Goal: Connect with others: Connect with others

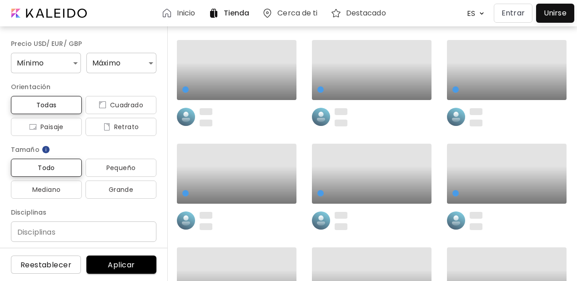
click at [505, 12] on p "Entrar" at bounding box center [512, 13] width 23 height 11
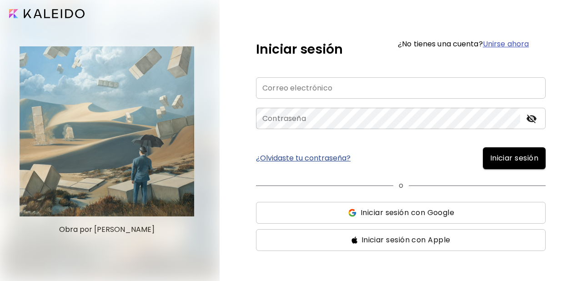
type input "**********"
click at [511, 161] on span "Iniciar sesión" at bounding box center [514, 158] width 48 height 11
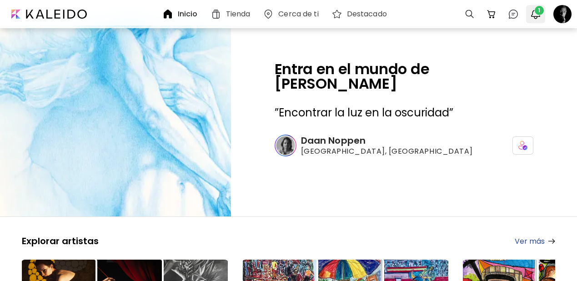
click at [539, 15] on img "button" at bounding box center [535, 14] width 11 height 11
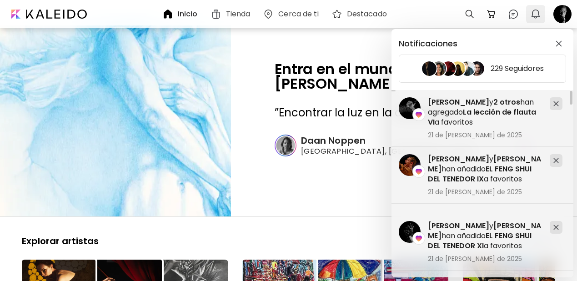
click at [539, 15] on div "Notificaciones 229 Seguidores [PERSON_NAME] y [PERSON_NAME] han añadido EL FENG…" at bounding box center [288, 140] width 577 height 281
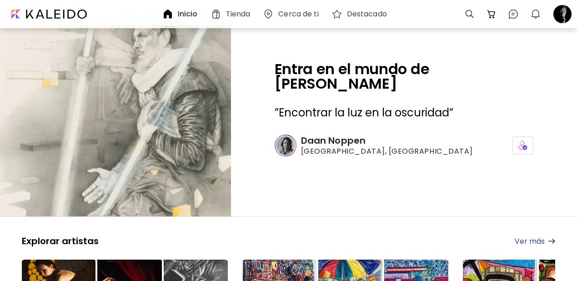
scroll to position [120, 0]
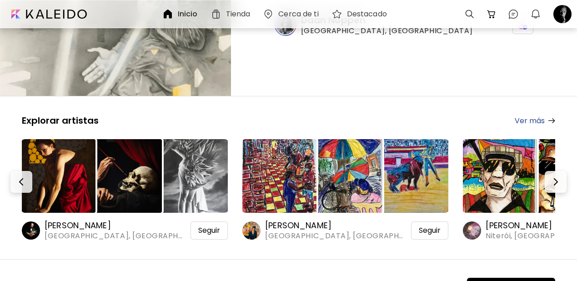
click at [70, 146] on img at bounding box center [59, 176] width 74 height 74
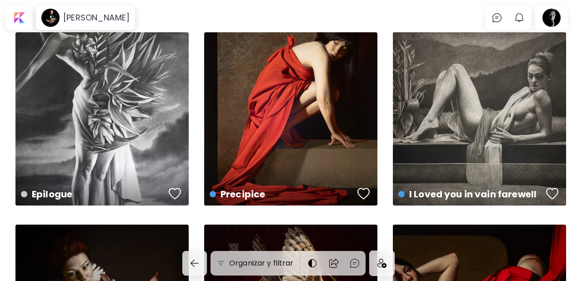
scroll to position [3, 0]
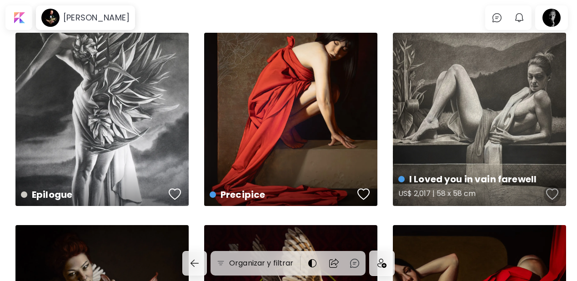
click at [554, 195] on div "button" at bounding box center [552, 194] width 13 height 14
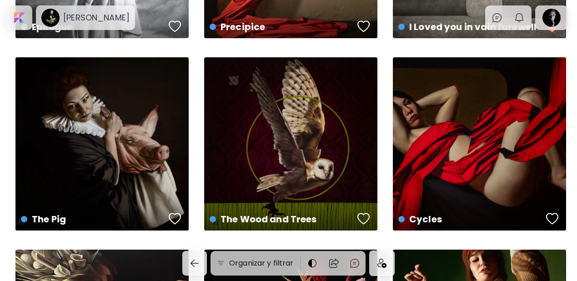
scroll to position [175, 0]
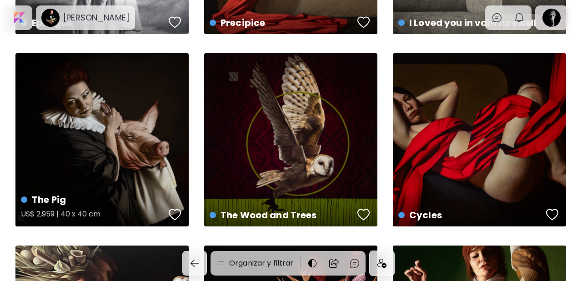
click at [172, 215] on div "button" at bounding box center [175, 215] width 13 height 14
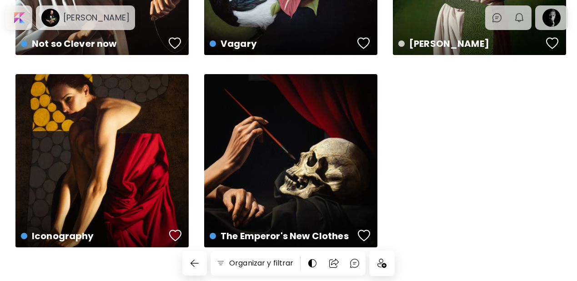
scroll to position [539, 0]
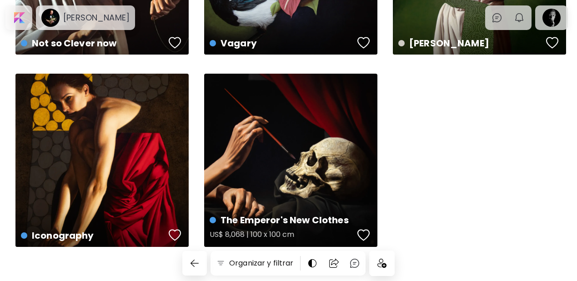
click at [360, 235] on div "button" at bounding box center [363, 235] width 13 height 14
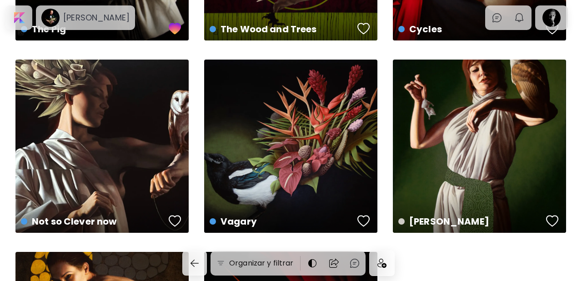
scroll to position [360, 0]
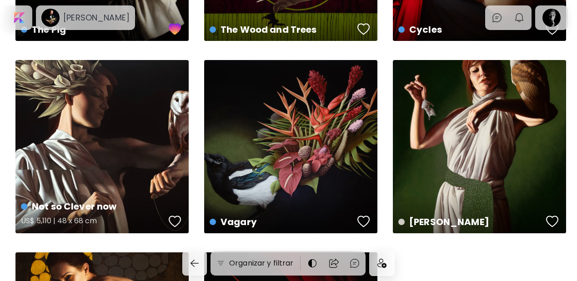
click at [172, 218] on div "button" at bounding box center [175, 222] width 13 height 14
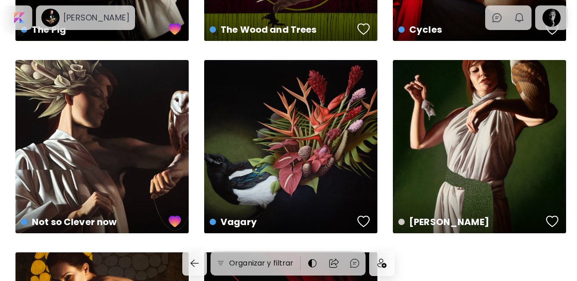
click at [386, 260] on img at bounding box center [381, 263] width 9 height 9
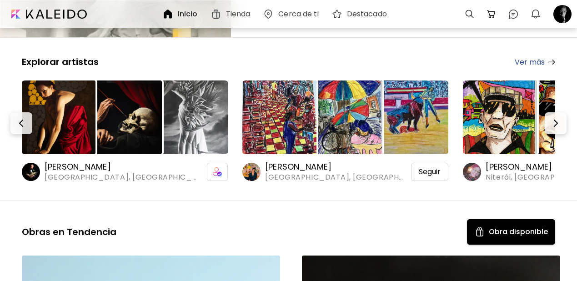
scroll to position [189, 0]
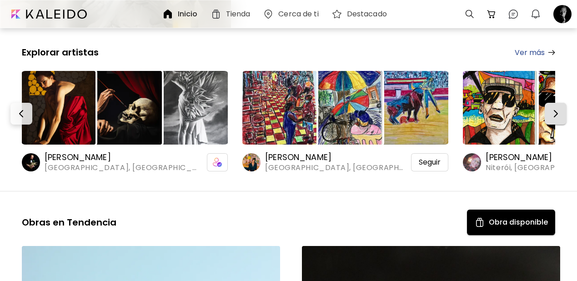
click at [560, 108] on img "button" at bounding box center [555, 113] width 11 height 11
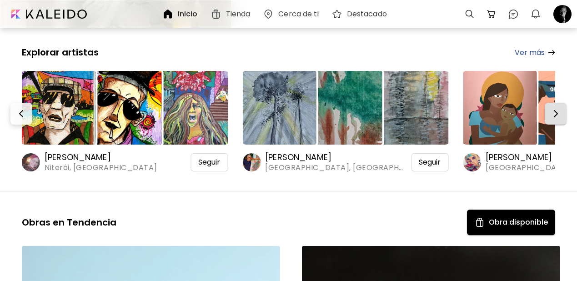
click at [560, 108] on img "button" at bounding box center [555, 113] width 11 height 11
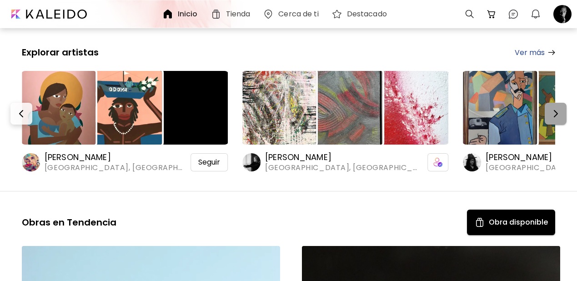
click at [560, 108] on img "button" at bounding box center [555, 113] width 11 height 11
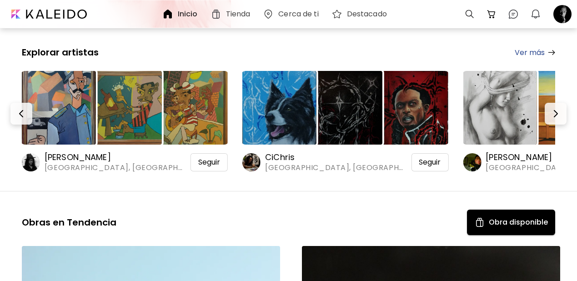
click at [61, 96] on img at bounding box center [59, 108] width 74 height 74
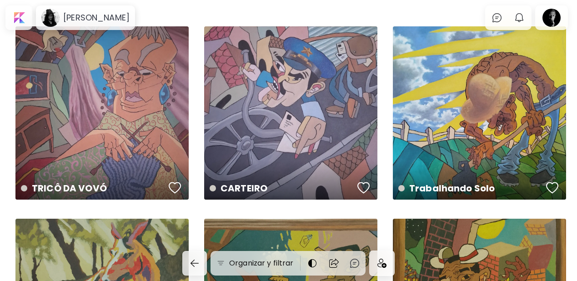
scroll to position [10, 0]
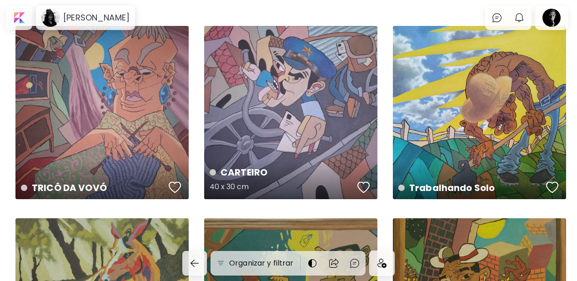
click at [361, 185] on div "button" at bounding box center [363, 187] width 13 height 14
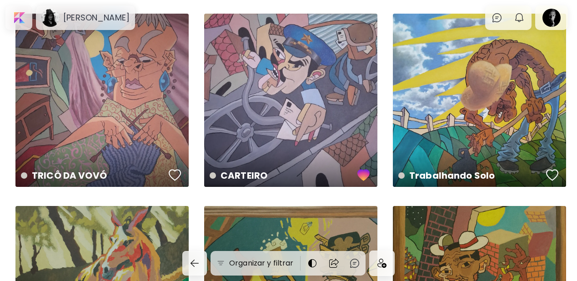
scroll to position [27, 0]
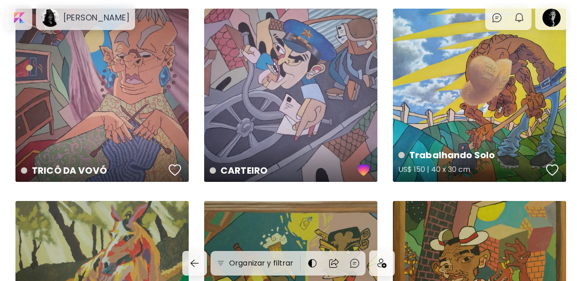
click at [552, 171] on div "button" at bounding box center [552, 170] width 13 height 14
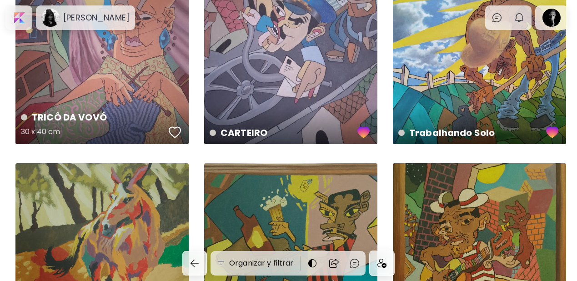
click at [178, 132] on div "button" at bounding box center [175, 132] width 13 height 14
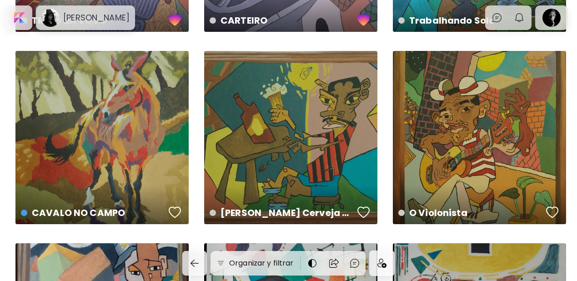
scroll to position [177, 0]
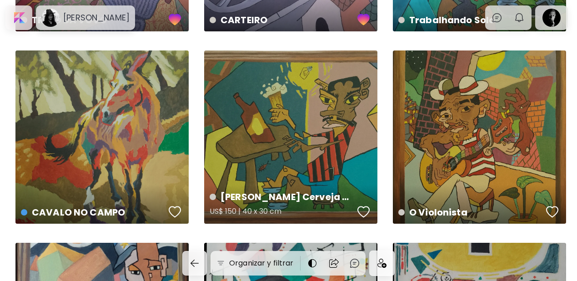
click at [363, 209] on div "button" at bounding box center [363, 212] width 13 height 14
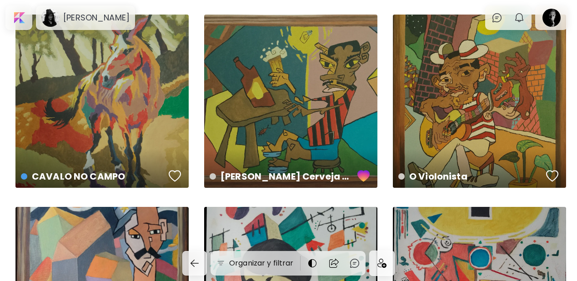
scroll to position [221, 0]
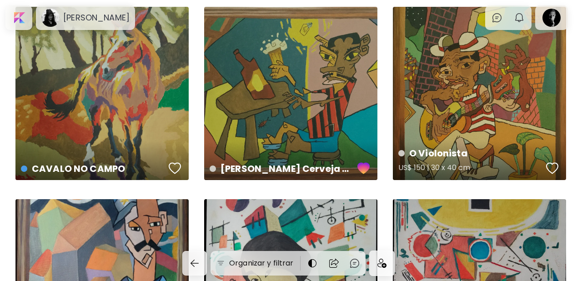
click at [551, 164] on div "button" at bounding box center [552, 168] width 13 height 14
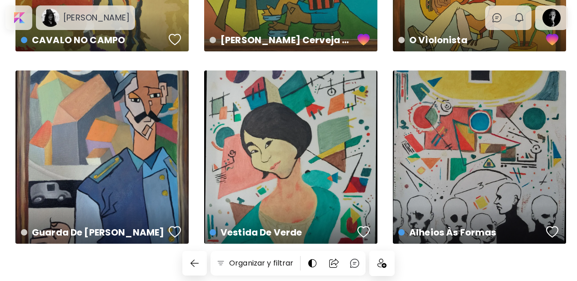
scroll to position [362, 0]
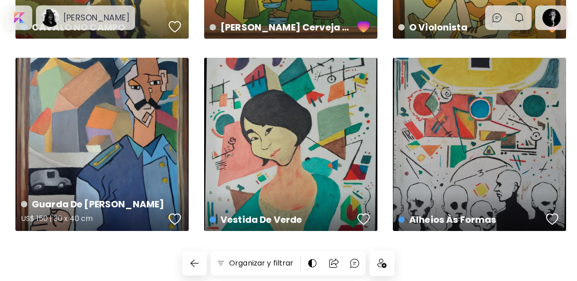
click at [174, 215] on div "button" at bounding box center [175, 219] width 13 height 14
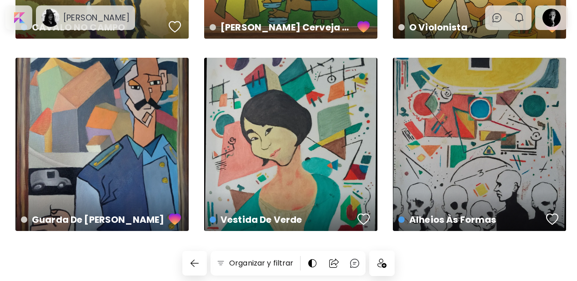
click at [385, 267] on img at bounding box center [381, 263] width 9 height 9
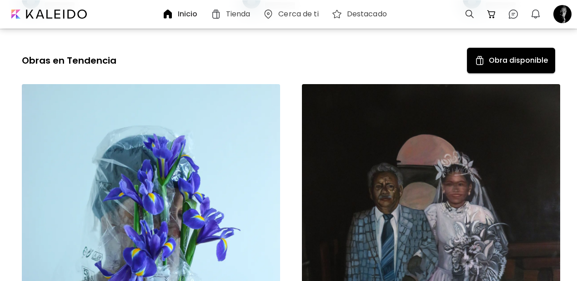
scroll to position [189, 0]
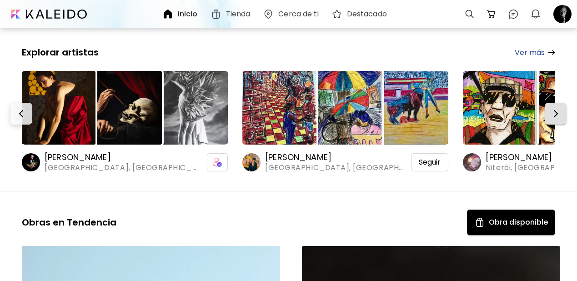
click at [554, 103] on button "button" at bounding box center [556, 114] width 22 height 22
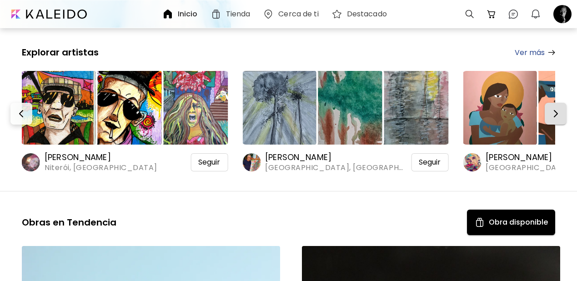
click at [554, 103] on button "button" at bounding box center [556, 114] width 22 height 22
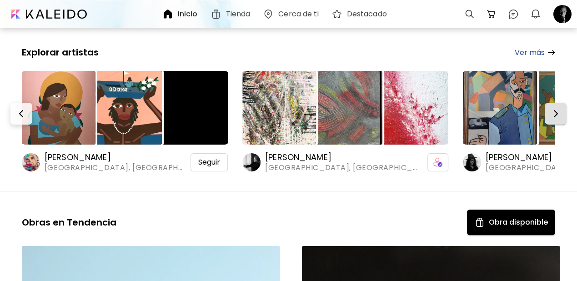
click at [554, 103] on button "button" at bounding box center [556, 114] width 22 height 22
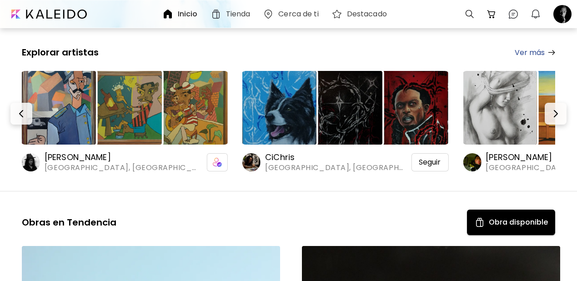
click at [502, 97] on img at bounding box center [500, 108] width 74 height 74
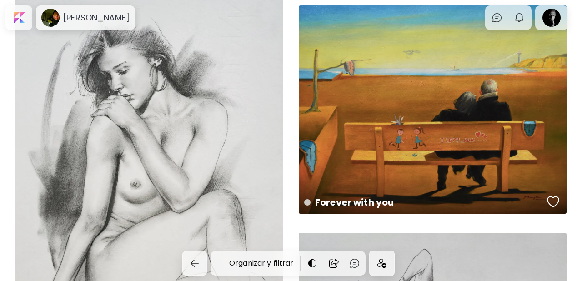
scroll to position [634, 0]
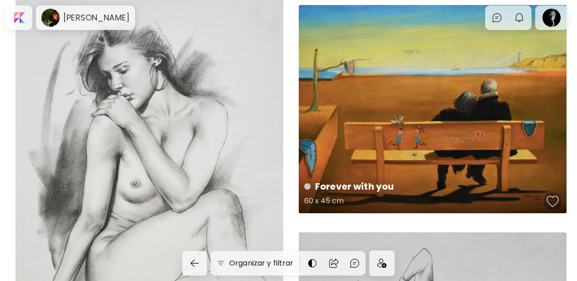
click at [554, 201] on div "button" at bounding box center [552, 202] width 13 height 14
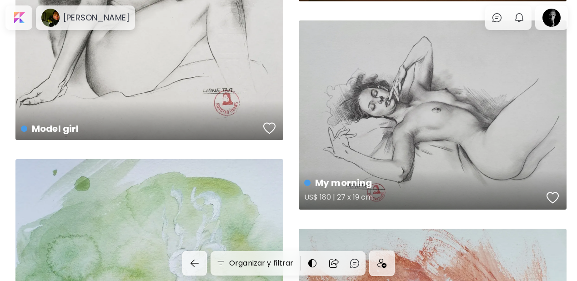
scroll to position [847, 0]
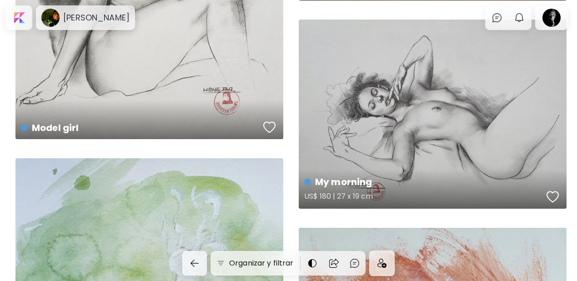
click at [549, 192] on div "button" at bounding box center [552, 197] width 13 height 14
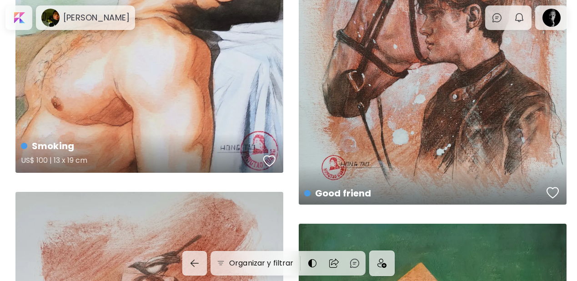
scroll to position [1236, 0]
click at [270, 159] on div "button" at bounding box center [269, 161] width 13 height 14
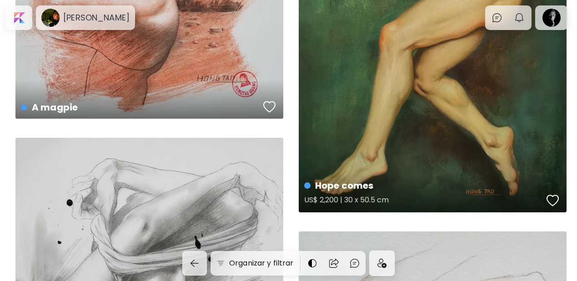
scroll to position [1689, 0]
click at [551, 201] on div "button" at bounding box center [552, 200] width 13 height 14
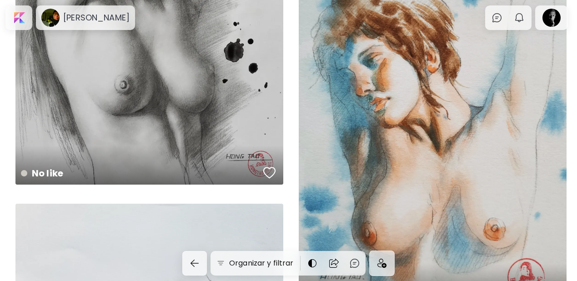
scroll to position [2015, 0]
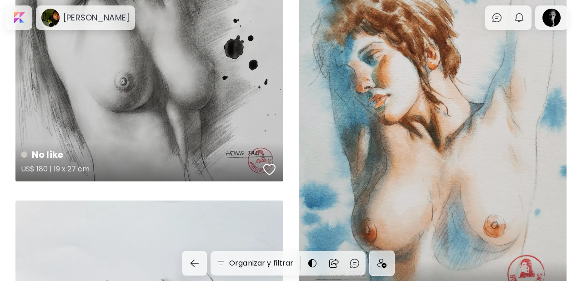
click at [267, 171] on div "button" at bounding box center [269, 170] width 13 height 14
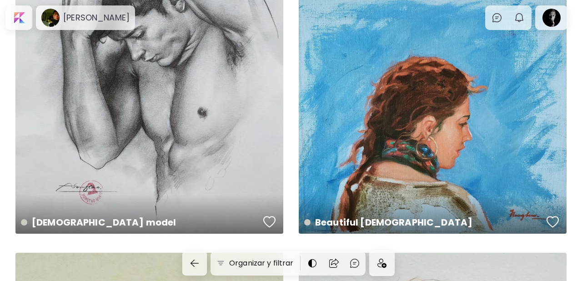
scroll to position [2363, 0]
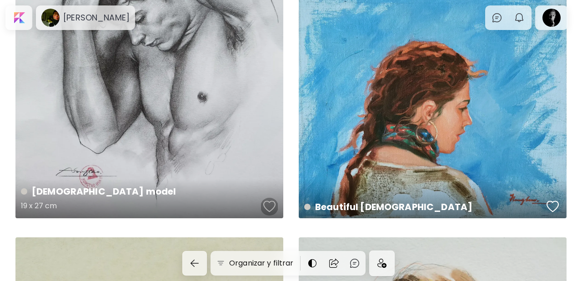
click at [268, 204] on div "button" at bounding box center [269, 207] width 13 height 14
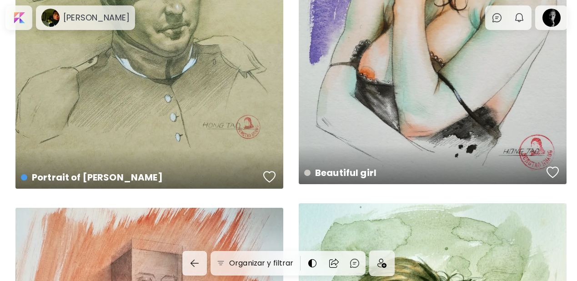
scroll to position [2793, 0]
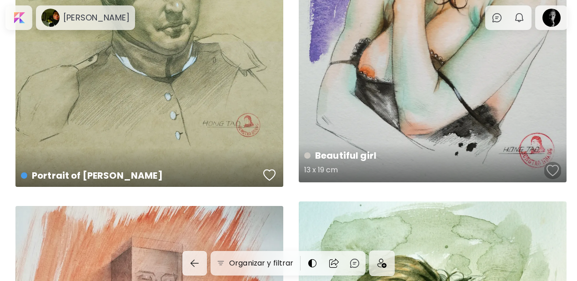
click at [554, 169] on div "button" at bounding box center [552, 171] width 13 height 14
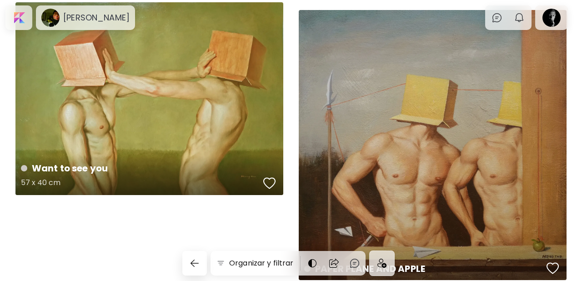
scroll to position [3991, 0]
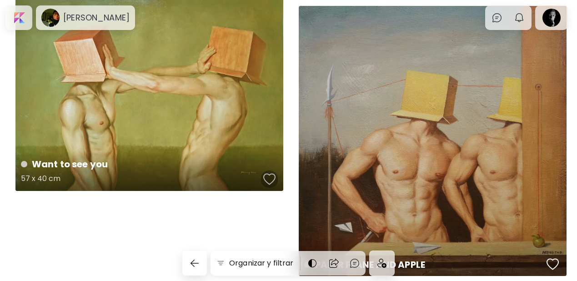
click at [267, 176] on div "button" at bounding box center [269, 179] width 13 height 14
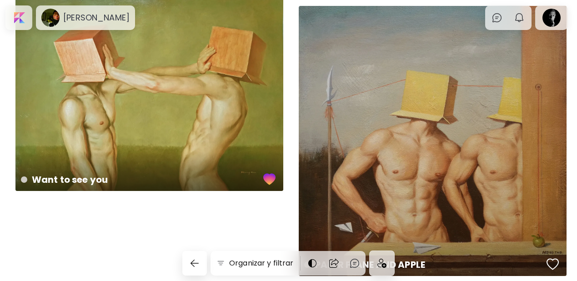
scroll to position [4036, 0]
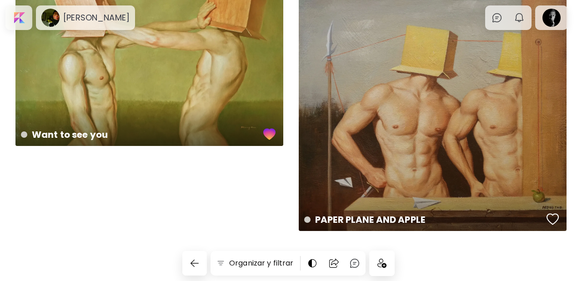
click at [382, 264] on img at bounding box center [381, 263] width 9 height 9
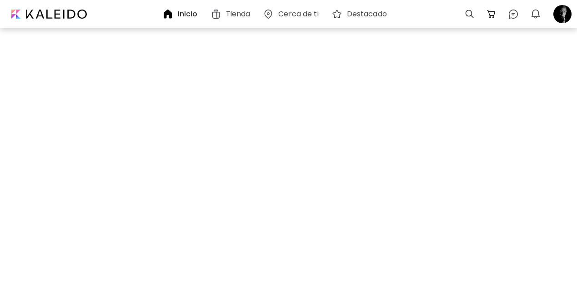
scroll to position [189, 0]
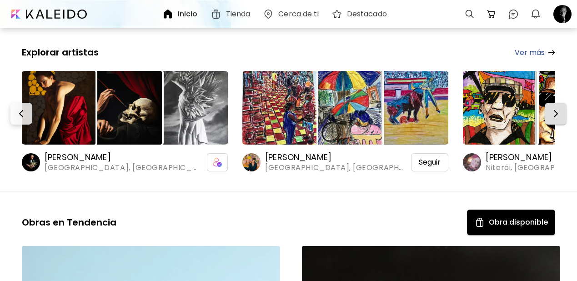
click at [555, 108] on img "button" at bounding box center [555, 113] width 11 height 11
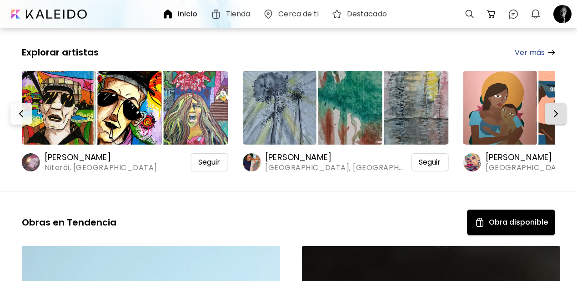
click at [555, 108] on img "button" at bounding box center [555, 113] width 11 height 11
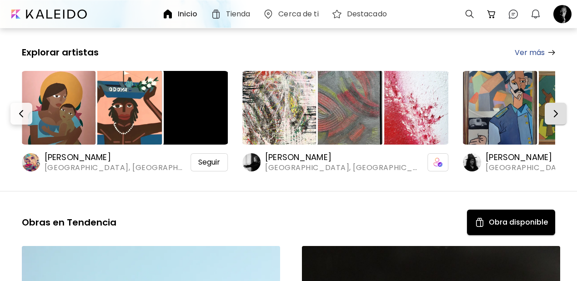
click at [555, 108] on img "button" at bounding box center [555, 113] width 11 height 11
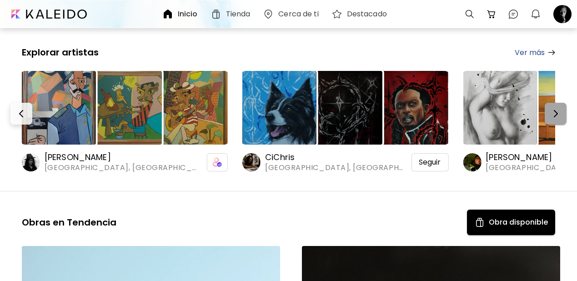
click at [555, 108] on img "button" at bounding box center [555, 113] width 11 height 11
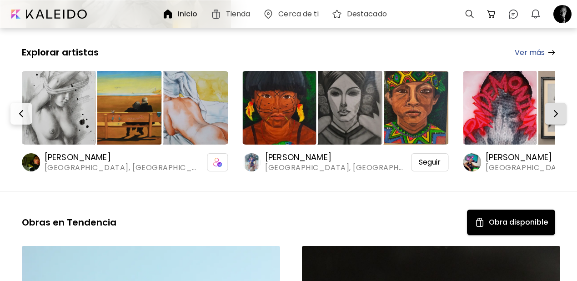
click at [559, 108] on img "button" at bounding box center [555, 113] width 11 height 11
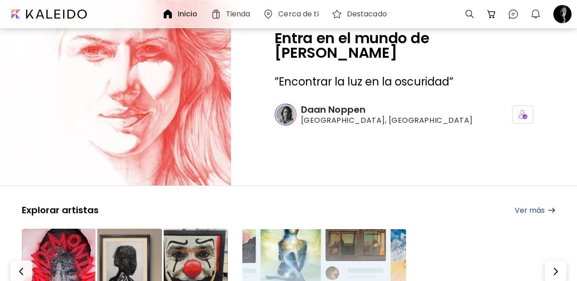
scroll to position [30, 0]
